Goal: Task Accomplishment & Management: Use online tool/utility

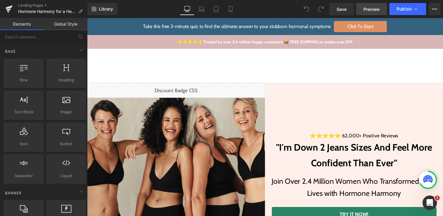
click at [379, 12] on link "Preview" at bounding box center [371, 9] width 31 height 12
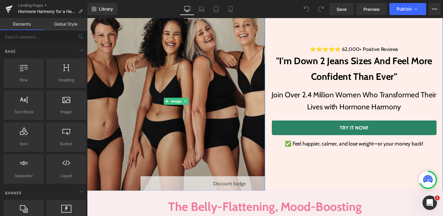
scroll to position [119, 0]
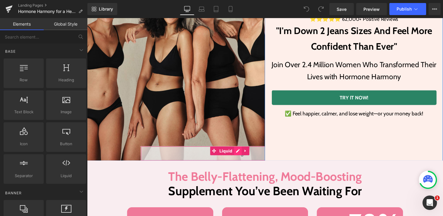
click at [241, 155] on div "Liquid" at bounding box center [233, 156] width 182 height 15
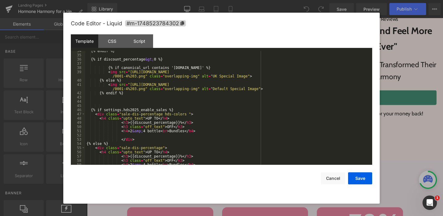
scroll to position [196, 0]
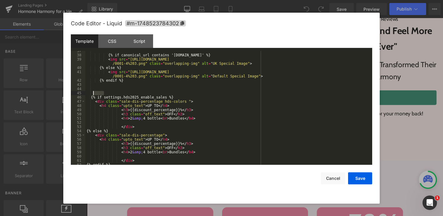
drag, startPoint x: 178, startPoint y: 95, endPoint x: 89, endPoint y: 94, distance: 89.2
click at [89, 94] on div "{% if canonical_url contains '[DOMAIN_NAME]' %} < img src = "[URL][DOMAIN_NAME]…" at bounding box center [227, 110] width 284 height 122
click at [103, 96] on div "{% if canonical_url contains '[DOMAIN_NAME]' %} < img src = "[URL][DOMAIN_NAME]…" at bounding box center [227, 110] width 284 height 122
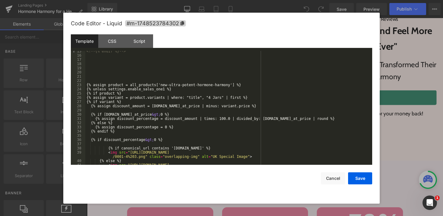
scroll to position [104, 0]
click at [184, 86] on div "<!-- {% endif %} --> {% assign product = all_products['new-ultra-potent-hormone…" at bounding box center [227, 111] width 284 height 127
drag, startPoint x: 176, startPoint y: 87, endPoint x: 85, endPoint y: 90, distance: 91.0
click at [85, 90] on pre "15 16 17 18 19 20 21 22 23 24 25 26 27 28 29 30 31 32 33 34 35 36 37 38 39 40 4…" at bounding box center [221, 108] width 301 height 114
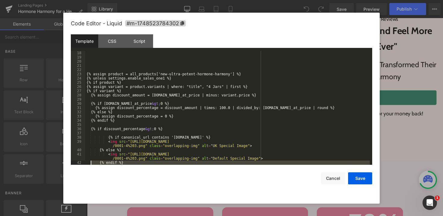
scroll to position [127, 0]
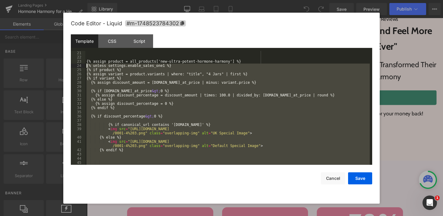
drag, startPoint x: 125, startPoint y: 132, endPoint x: 78, endPoint y: 67, distance: 80.3
click at [78, 67] on pre "21 22 23 24 25 26 27 28 29 30 31 32 33 34 35 36 37 38 39 40 41 42 43 44 45 46 {…" at bounding box center [221, 108] width 301 height 114
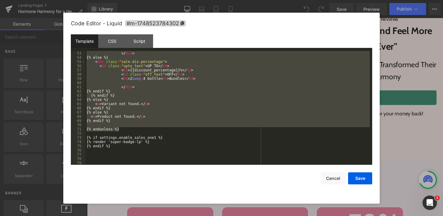
scroll to position [274, 0]
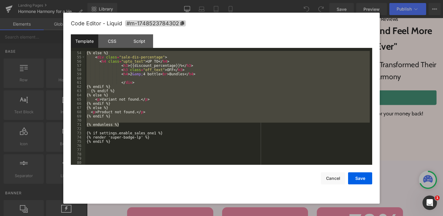
click at [141, 143] on div "{% else %} < div class = "sale-dis-percentage" > < h4 class = "upto_text" > UP …" at bounding box center [227, 112] width 284 height 122
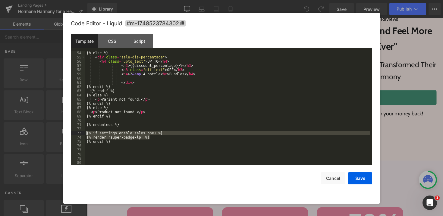
drag, startPoint x: 154, startPoint y: 137, endPoint x: 74, endPoint y: 134, distance: 79.6
click at [74, 134] on pre "54 55 56 57 58 59 60 61 62 63 64 65 66 67 68 69 70 71 72 73 74 75 76 77 78 79 8…" at bounding box center [221, 108] width 301 height 114
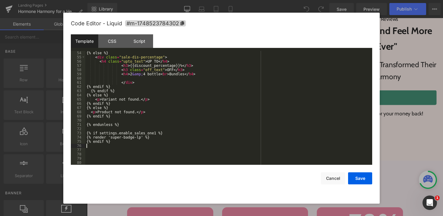
click at [132, 145] on div "{% else %} < div class = "sale-dis-percentage" > < h4 class = "upto_text" > UP …" at bounding box center [227, 112] width 284 height 122
click at [111, 47] on div "CSS" at bounding box center [111, 41] width 27 height 14
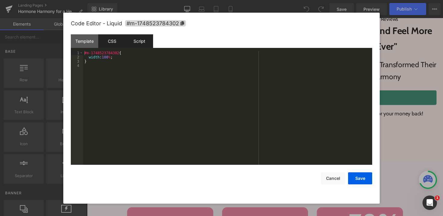
click at [133, 41] on div "Script" at bounding box center [139, 41] width 27 height 14
click at [108, 41] on div "CSS" at bounding box center [111, 41] width 27 height 14
click at [79, 41] on div "Template" at bounding box center [84, 41] width 27 height 14
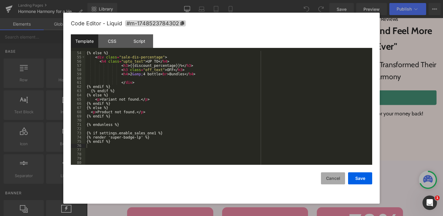
click at [329, 178] on button "Cancel" at bounding box center [333, 178] width 24 height 12
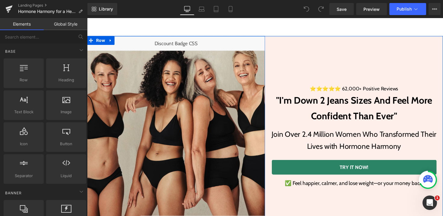
scroll to position [40, 0]
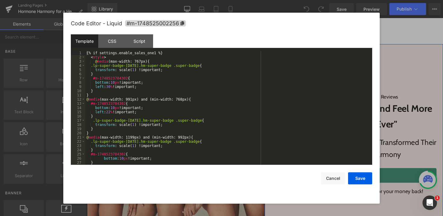
click at [188, 50] on div "Liquid" at bounding box center [178, 52] width 182 height 15
drag, startPoint x: 165, startPoint y: 52, endPoint x: 80, endPoint y: 49, distance: 85.6
click at [80, 49] on div "Template CSS Script Data 1 2 3 4 5 6 7 8 9 10 11 12 13 14 15 16 17 18 19 20 21 …" at bounding box center [221, 99] width 301 height 130
click at [332, 181] on button "Cancel" at bounding box center [333, 178] width 24 height 12
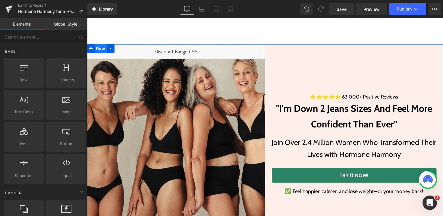
click at [102, 49] on span "Row" at bounding box center [101, 49] width 12 height 9
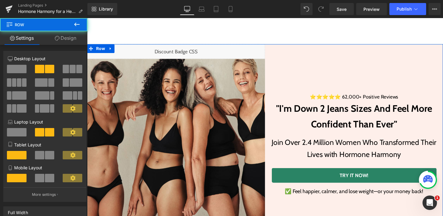
click at [61, 40] on link "Design" at bounding box center [66, 38] width 44 height 14
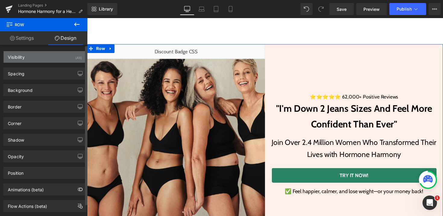
click at [61, 59] on div "Visibility (All)" at bounding box center [45, 56] width 83 height 11
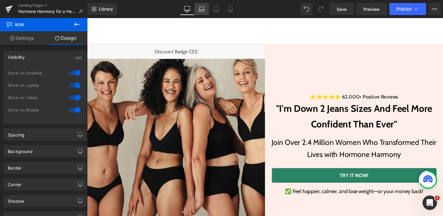
click at [197, 10] on link "Laptop" at bounding box center [201, 9] width 14 height 12
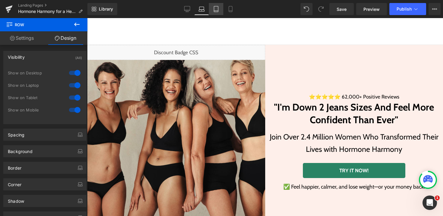
click at [218, 9] on icon at bounding box center [216, 9] width 4 height 6
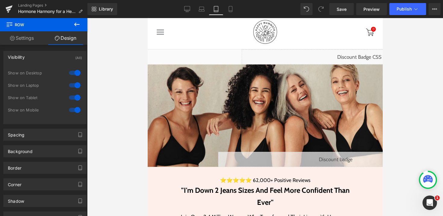
scroll to position [44, 0]
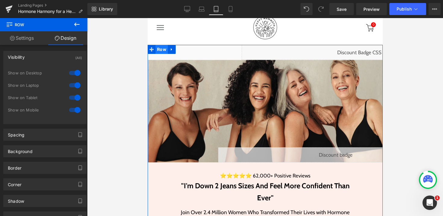
click at [160, 50] on span "Row" at bounding box center [161, 49] width 12 height 9
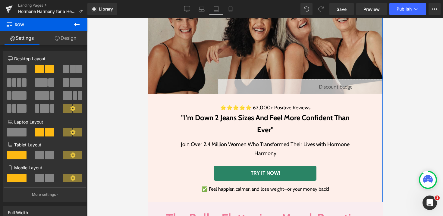
scroll to position [111, 0]
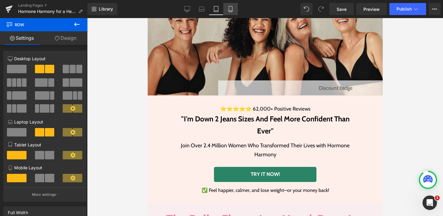
click at [228, 13] on link "Mobile" at bounding box center [230, 9] width 14 height 12
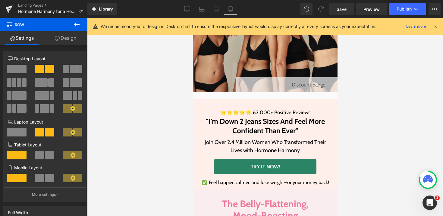
scroll to position [4, 0]
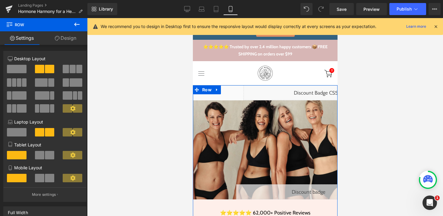
click at [64, 40] on link "Design" at bounding box center [66, 38] width 44 height 14
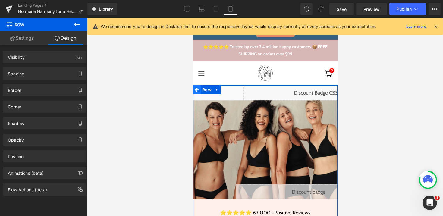
click at [200, 90] on span at bounding box center [197, 89] width 8 height 9
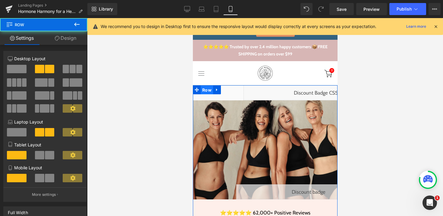
drag, startPoint x: 208, startPoint y: 90, endPoint x: 295, endPoint y: 75, distance: 87.8
click at [208, 90] on span "Row" at bounding box center [206, 90] width 12 height 9
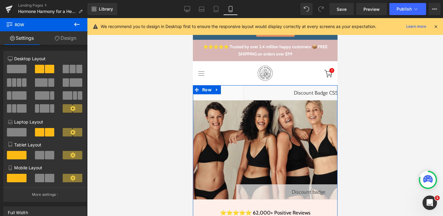
click at [61, 36] on link "Design" at bounding box center [66, 38] width 44 height 14
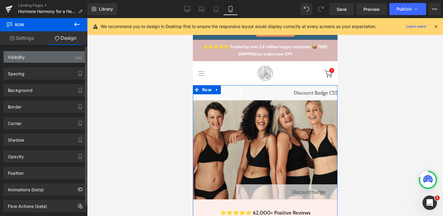
click at [63, 60] on div "Visibility (All)" at bounding box center [45, 56] width 83 height 11
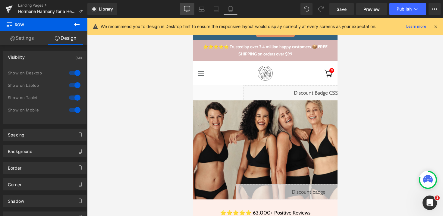
click at [189, 11] on icon at bounding box center [187, 8] width 6 height 5
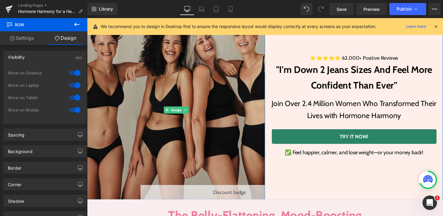
scroll to position [88, 0]
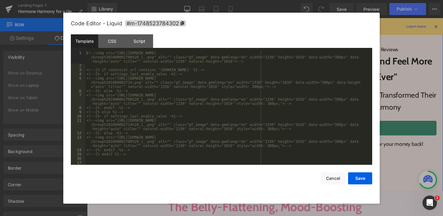
drag, startPoint x: 241, startPoint y: 187, endPoint x: 323, endPoint y: 200, distance: 83.2
click at [241, 187] on div "Liquid" at bounding box center [233, 188] width 182 height 15
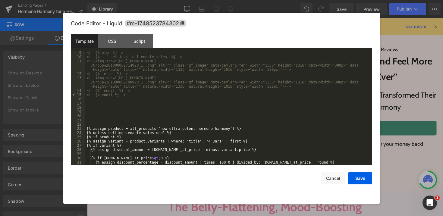
scroll to position [83, 0]
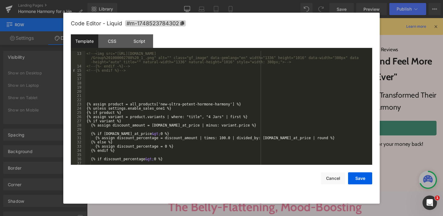
click at [328, 171] on div "Save Cancel" at bounding box center [221, 175] width 301 height 20
click at [329, 186] on div "Code Editor - Liquid #m-1748523784302 Template CSS Script Data 12 13 14 15 16 1…" at bounding box center [221, 108] width 301 height 191
click at [331, 179] on button "Cancel" at bounding box center [333, 178] width 24 height 12
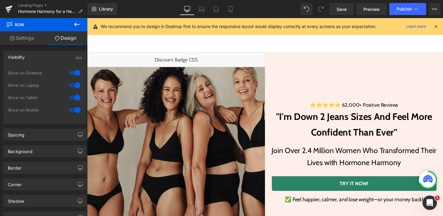
scroll to position [26, 0]
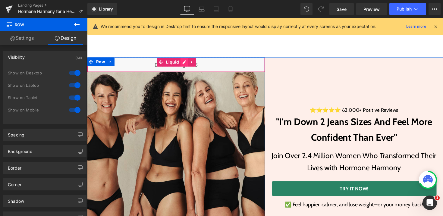
click at [187, 64] on div "Liquid" at bounding box center [178, 65] width 182 height 15
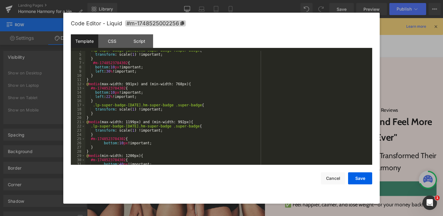
scroll to position [0, 0]
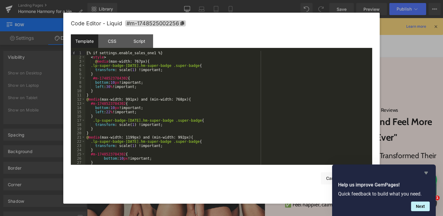
click at [428, 169] on icon "Hide survey" at bounding box center [426, 172] width 7 height 7
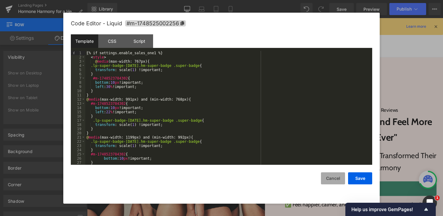
click at [325, 174] on button "Cancel" at bounding box center [333, 178] width 24 height 12
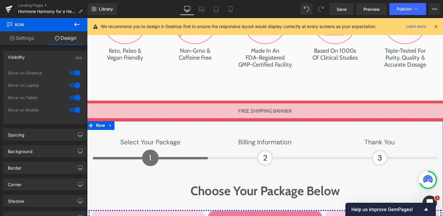
scroll to position [2858, 0]
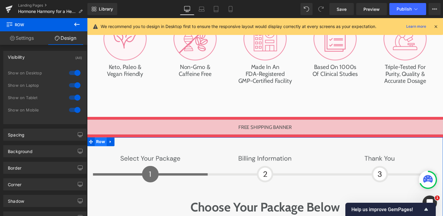
click at [98, 140] on span "Row" at bounding box center [101, 144] width 12 height 9
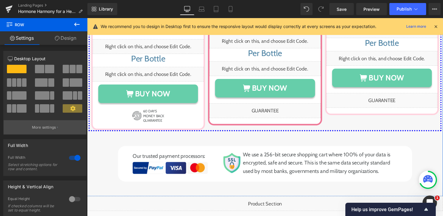
scroll to position [82, 0]
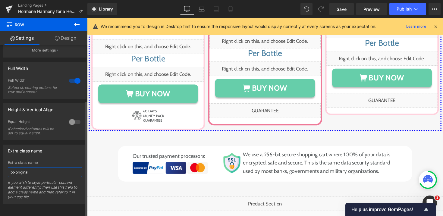
click at [37, 168] on input "pt-original" at bounding box center [45, 172] width 74 height 10
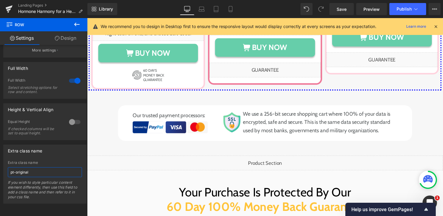
scroll to position [3172, 0]
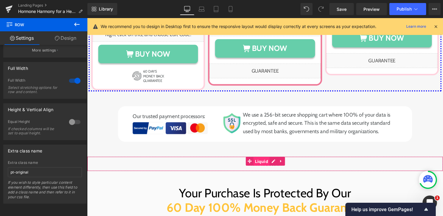
click at [263, 161] on span "Liquid" at bounding box center [266, 165] width 17 height 9
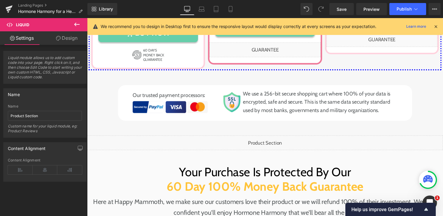
scroll to position [3190, 0]
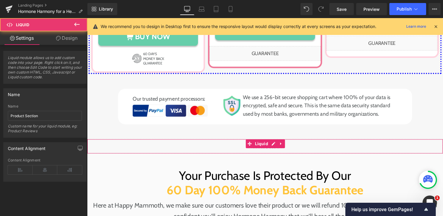
click at [169, 142] on div "Liquid" at bounding box center [269, 149] width 365 height 15
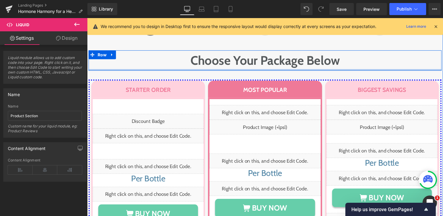
scroll to position [3010, 0]
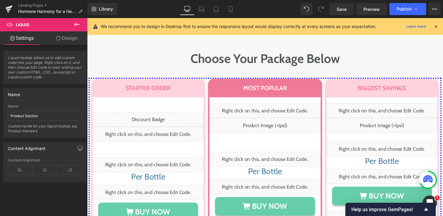
click at [434, 28] on icon at bounding box center [435, 26] width 5 height 5
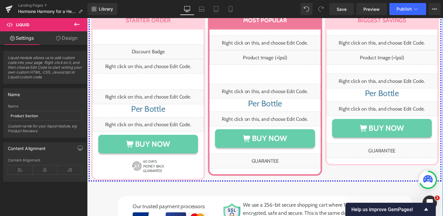
scroll to position [3173, 0]
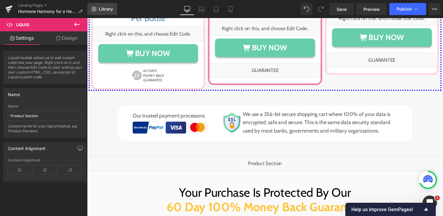
click at [89, 12] on link "Library" at bounding box center [102, 9] width 30 height 12
click at [110, 11] on span "Library" at bounding box center [106, 8] width 14 height 5
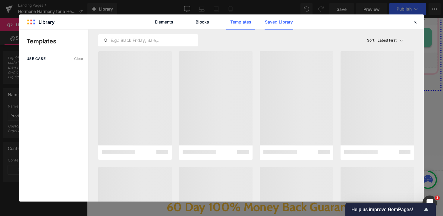
click at [271, 19] on link "Saved Library" at bounding box center [279, 21] width 29 height 15
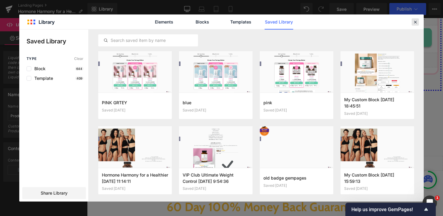
click at [416, 24] on icon at bounding box center [415, 21] width 5 height 5
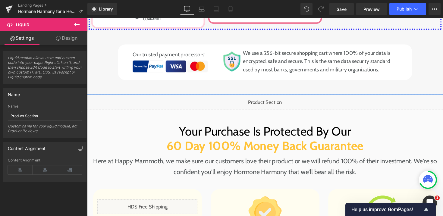
scroll to position [3259, 0]
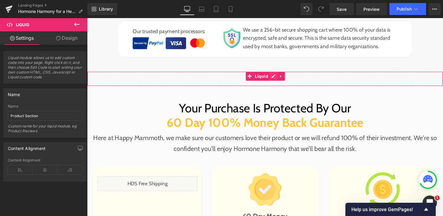
click at [278, 73] on div "Liquid" at bounding box center [269, 80] width 365 height 15
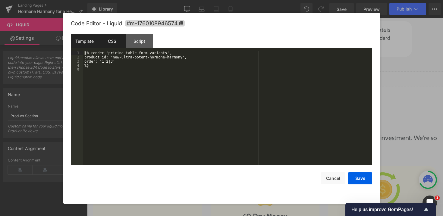
click at [114, 39] on div "CSS" at bounding box center [111, 41] width 27 height 14
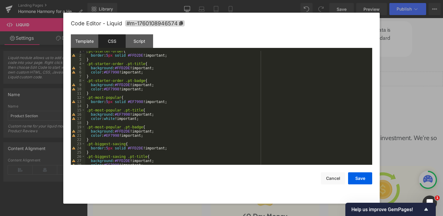
scroll to position [42, 0]
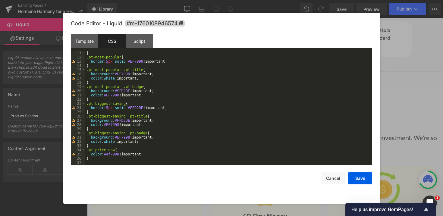
click at [328, 187] on div "Code Editor - Liquid #m-1760108946574 Template CSS Script Data 1 2 3 4 5 {% ren…" at bounding box center [221, 108] width 301 height 191
click at [328, 179] on button "Cancel" at bounding box center [333, 178] width 24 height 12
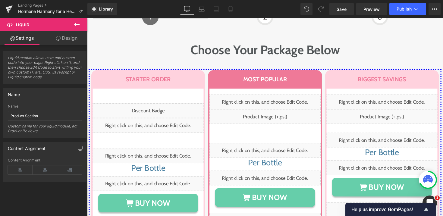
scroll to position [3018, 0]
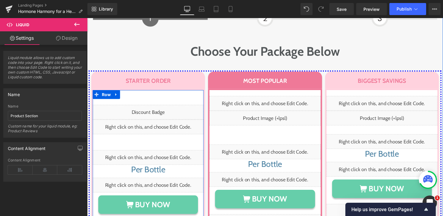
click at [159, 122] on div "Liquid" at bounding box center [150, 129] width 114 height 15
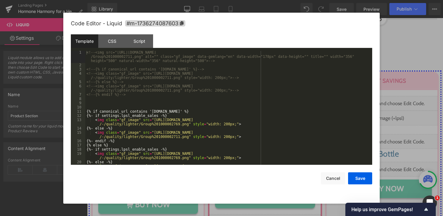
scroll to position [21, 0]
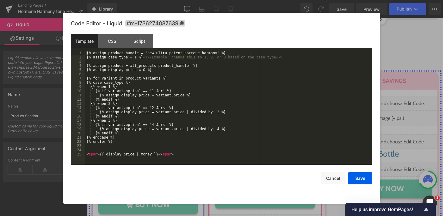
drag, startPoint x: 167, startPoint y: 129, endPoint x: 255, endPoint y: 136, distance: 88.3
click at [167, 153] on div "Liquid" at bounding box center [150, 160] width 114 height 15
click at [330, 181] on button "Cancel" at bounding box center [333, 178] width 24 height 12
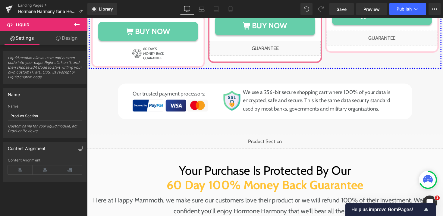
scroll to position [3198, 0]
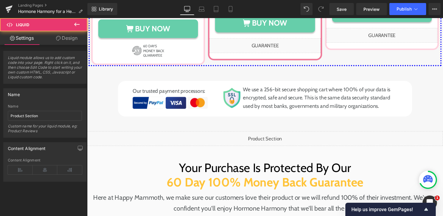
click at [279, 134] on div "Liquid" at bounding box center [269, 141] width 365 height 15
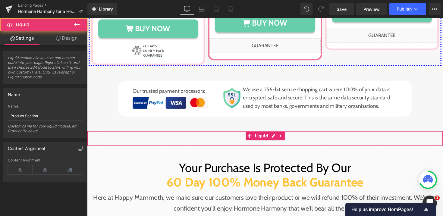
click at [277, 134] on div "Liquid" at bounding box center [269, 141] width 365 height 15
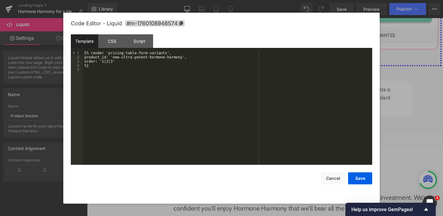
click at [121, 61] on div "{% render 'pricing-table-form-variants', product_id: 'new-ultra-potent-hormone-…" at bounding box center [227, 112] width 289 height 122
click at [335, 181] on button "Cancel" at bounding box center [333, 178] width 24 height 12
